Goal: Information Seeking & Learning: Learn about a topic

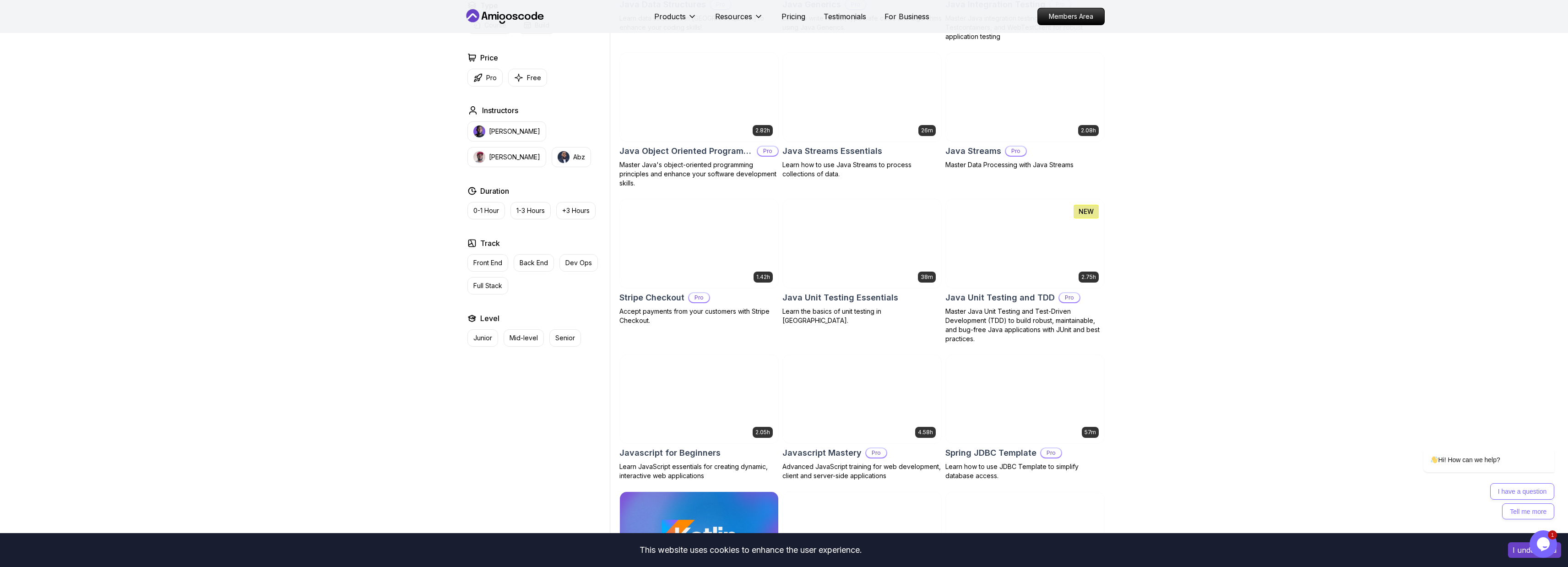
scroll to position [1386, 0]
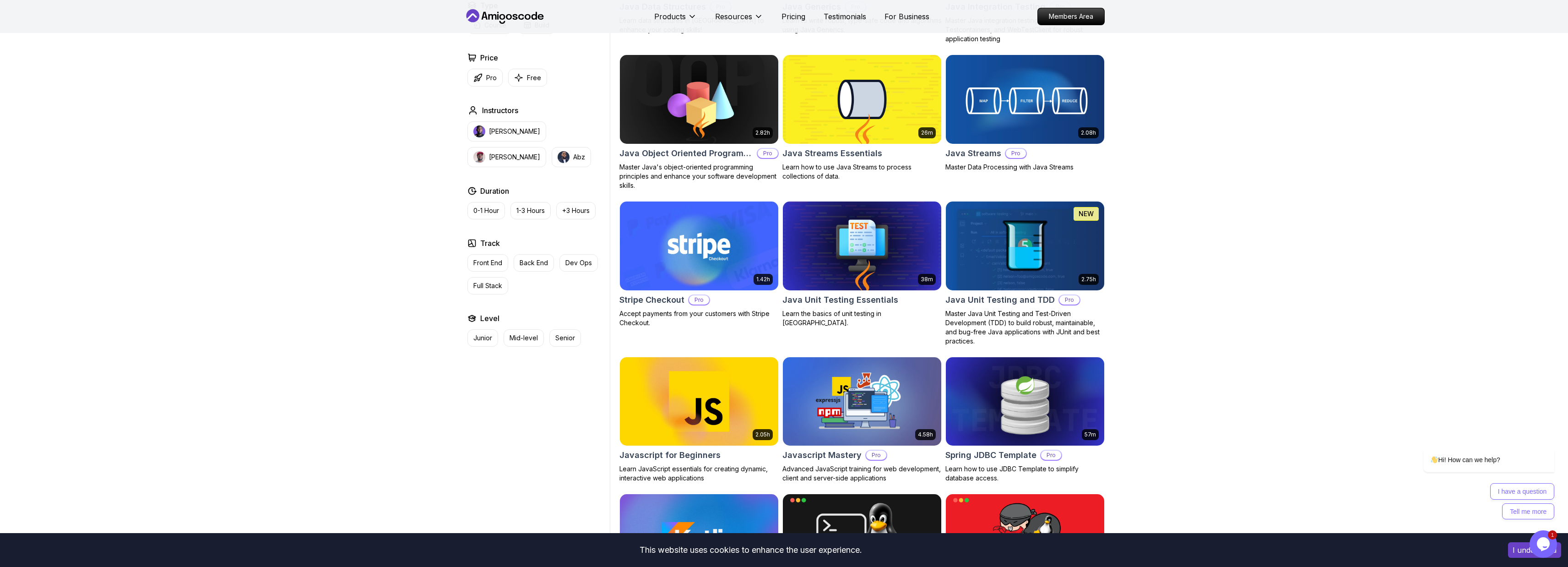
click at [526, 88] on div "Type Course Build Price Pro Free Instructors [PERSON_NAME] [PERSON_NAME] Durati…" at bounding box center [537, 173] width 146 height 347
click at [526, 82] on button "Free" at bounding box center [528, 77] width 39 height 18
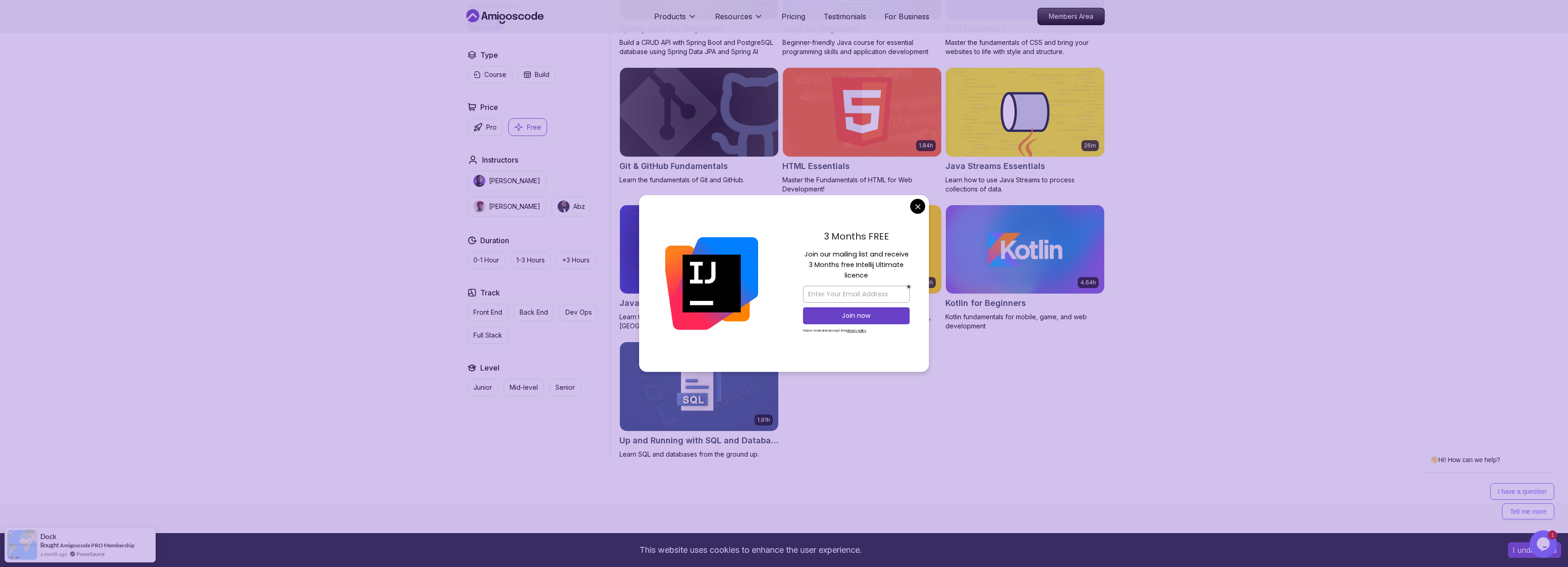
scroll to position [354, 0]
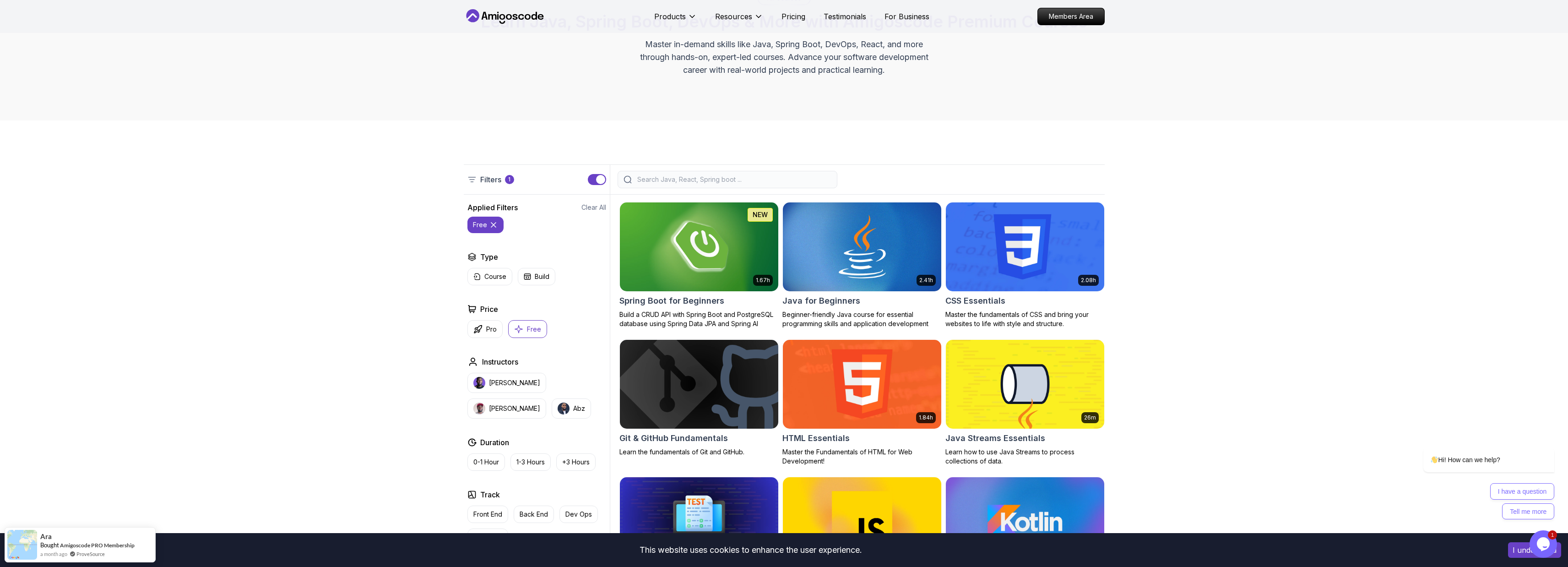
scroll to position [84, 0]
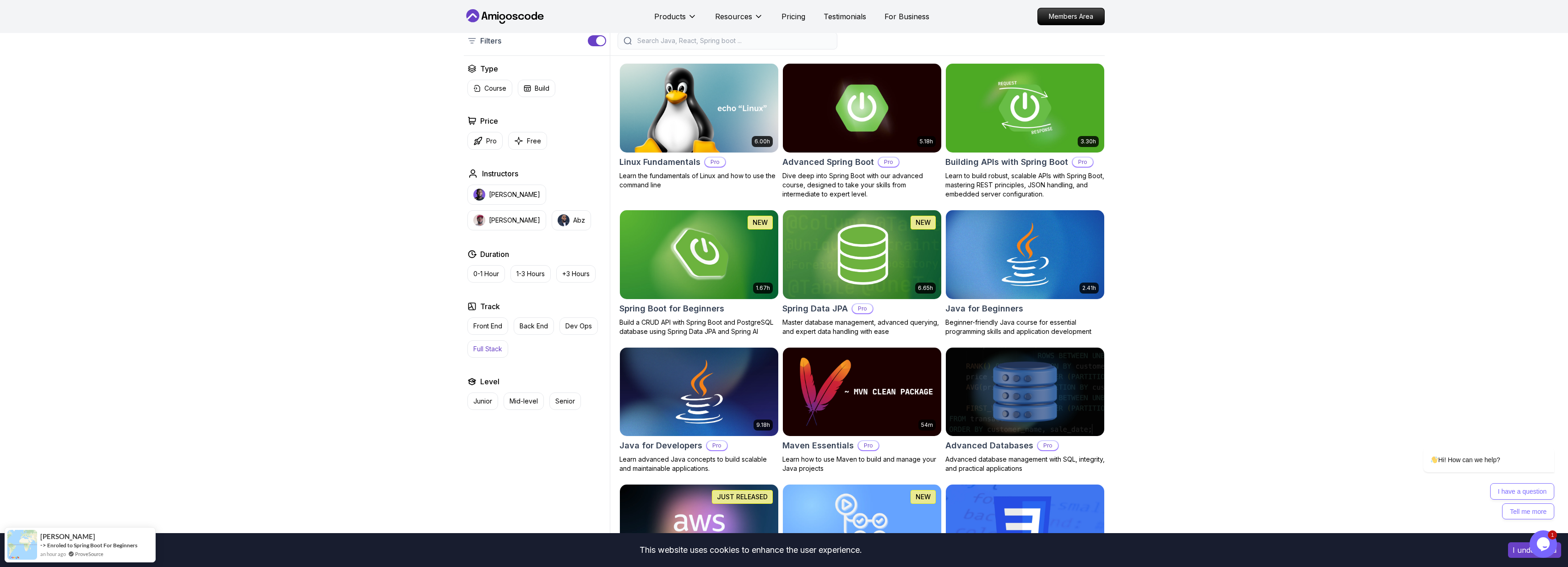
click at [503, 349] on button "Full Stack" at bounding box center [488, 349] width 41 height 17
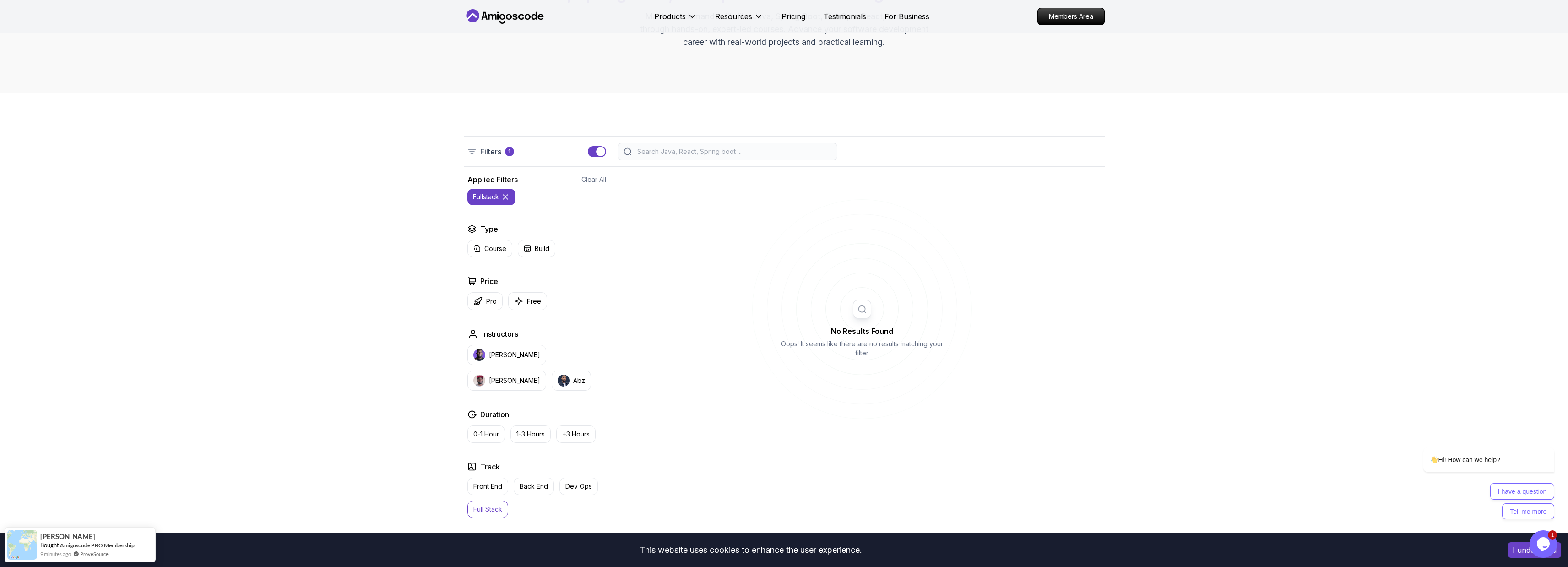
scroll to position [142, 0]
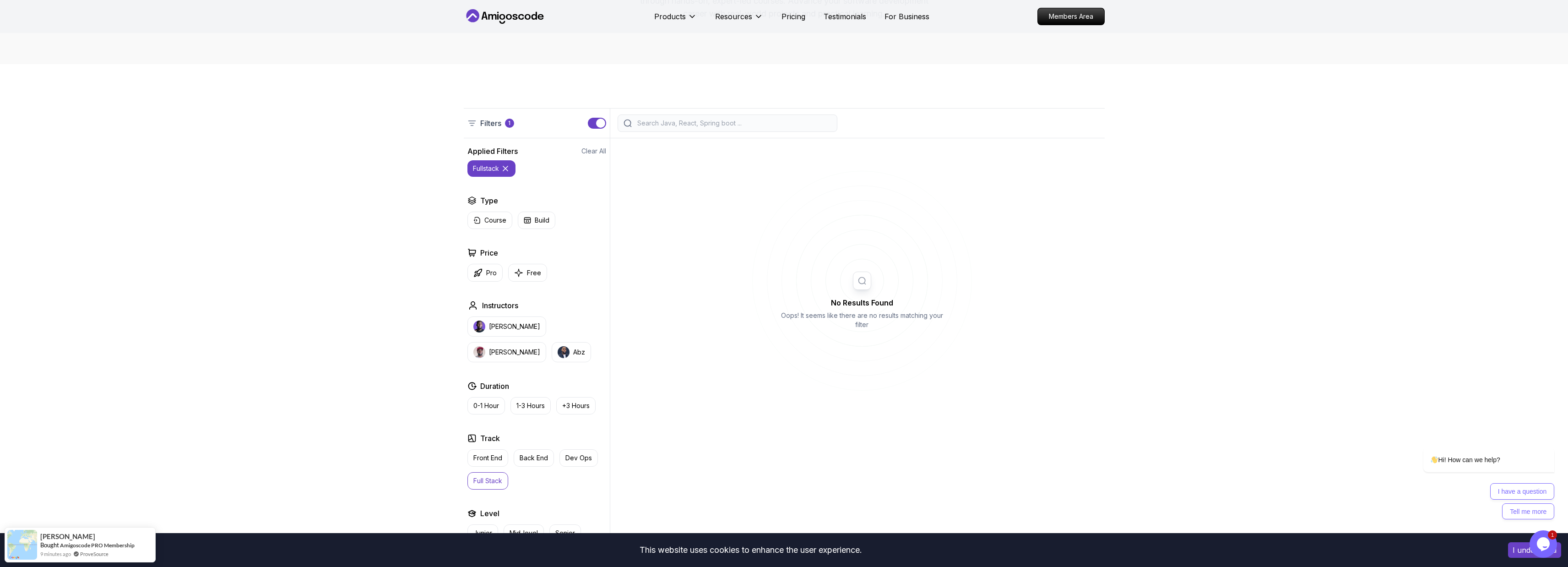
click at [504, 170] on icon at bounding box center [505, 168] width 9 height 9
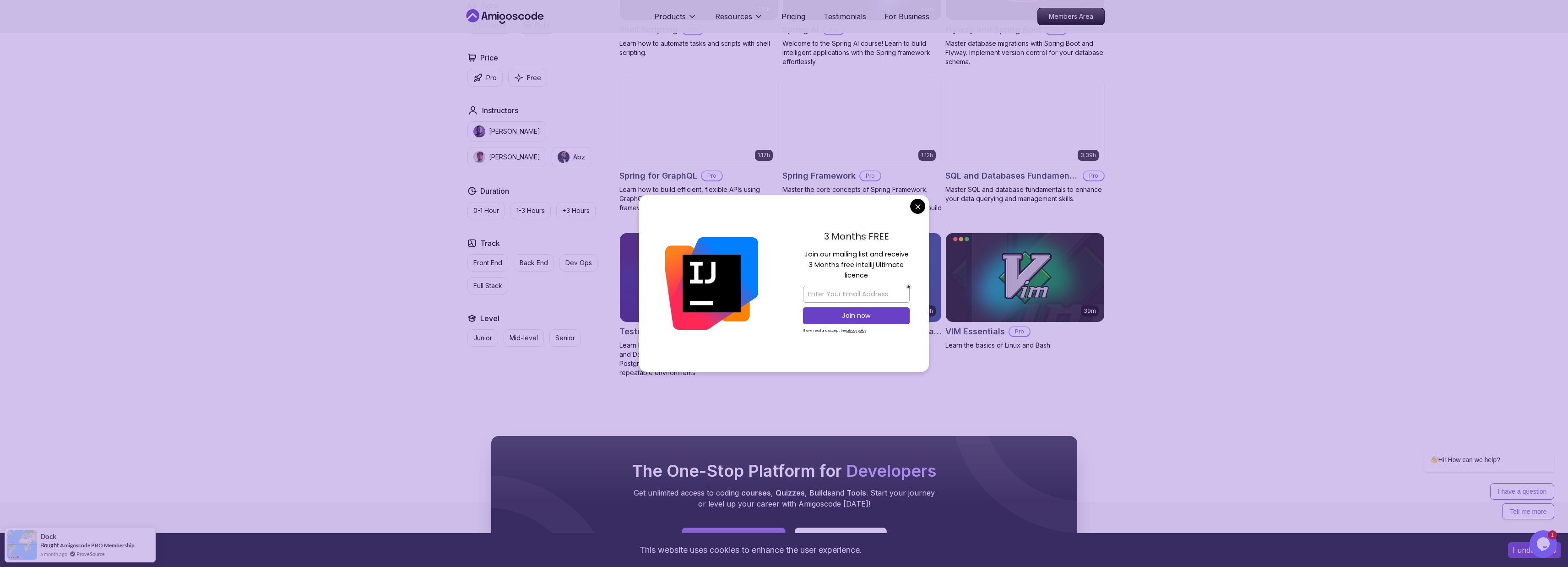
scroll to position [2259, 0]
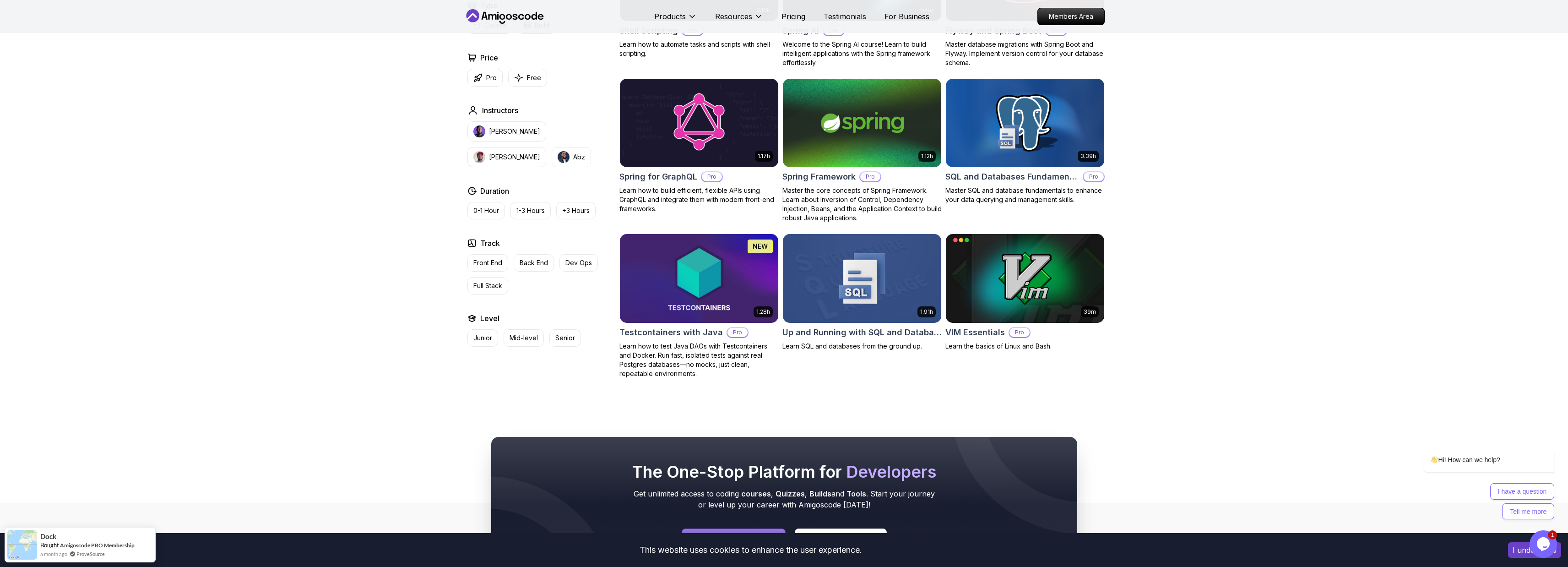
scroll to position [2199, 0]
